Goal: Information Seeking & Learning: Learn about a topic

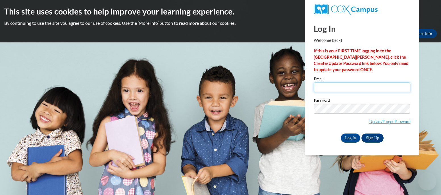
type input "[EMAIL_ADDRESS][DOMAIN_NAME]"
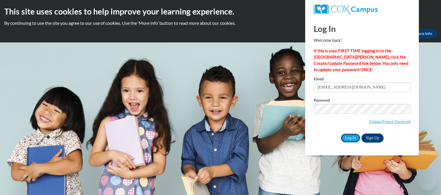
click at [349, 137] on input "Log In" at bounding box center [351, 137] width 20 height 9
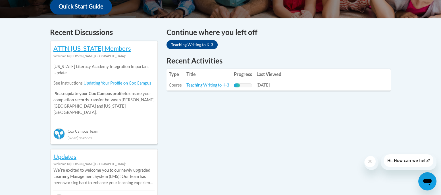
scroll to position [227, 0]
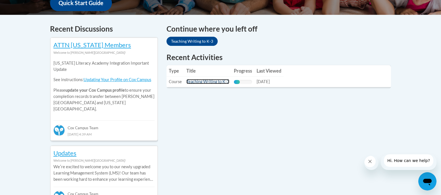
click at [201, 79] on link "Teaching Writing to K-3" at bounding box center [208, 81] width 43 height 5
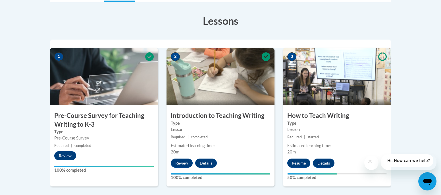
scroll to position [164, 0]
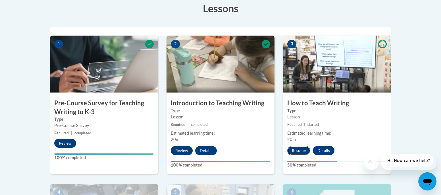
click at [306, 150] on button "Resume" at bounding box center [299, 150] width 23 height 9
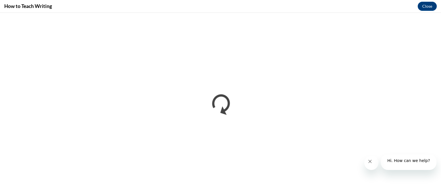
scroll to position [0, 0]
click at [370, 162] on icon "Close message from company" at bounding box center [370, 161] width 5 height 5
